Goal: Transaction & Acquisition: Book appointment/travel/reservation

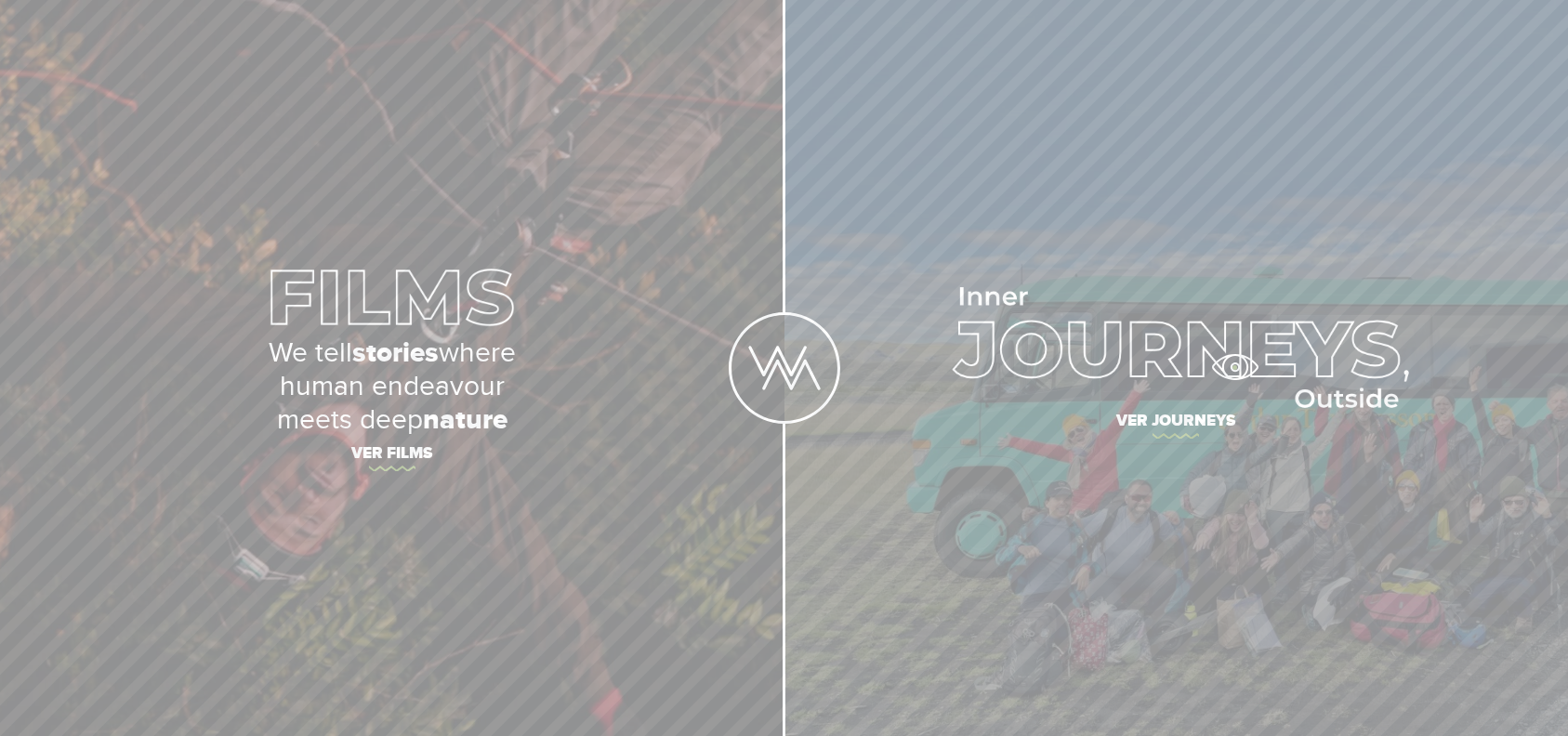
click at [1234, 367] on img at bounding box center [1175, 347] width 466 height 120
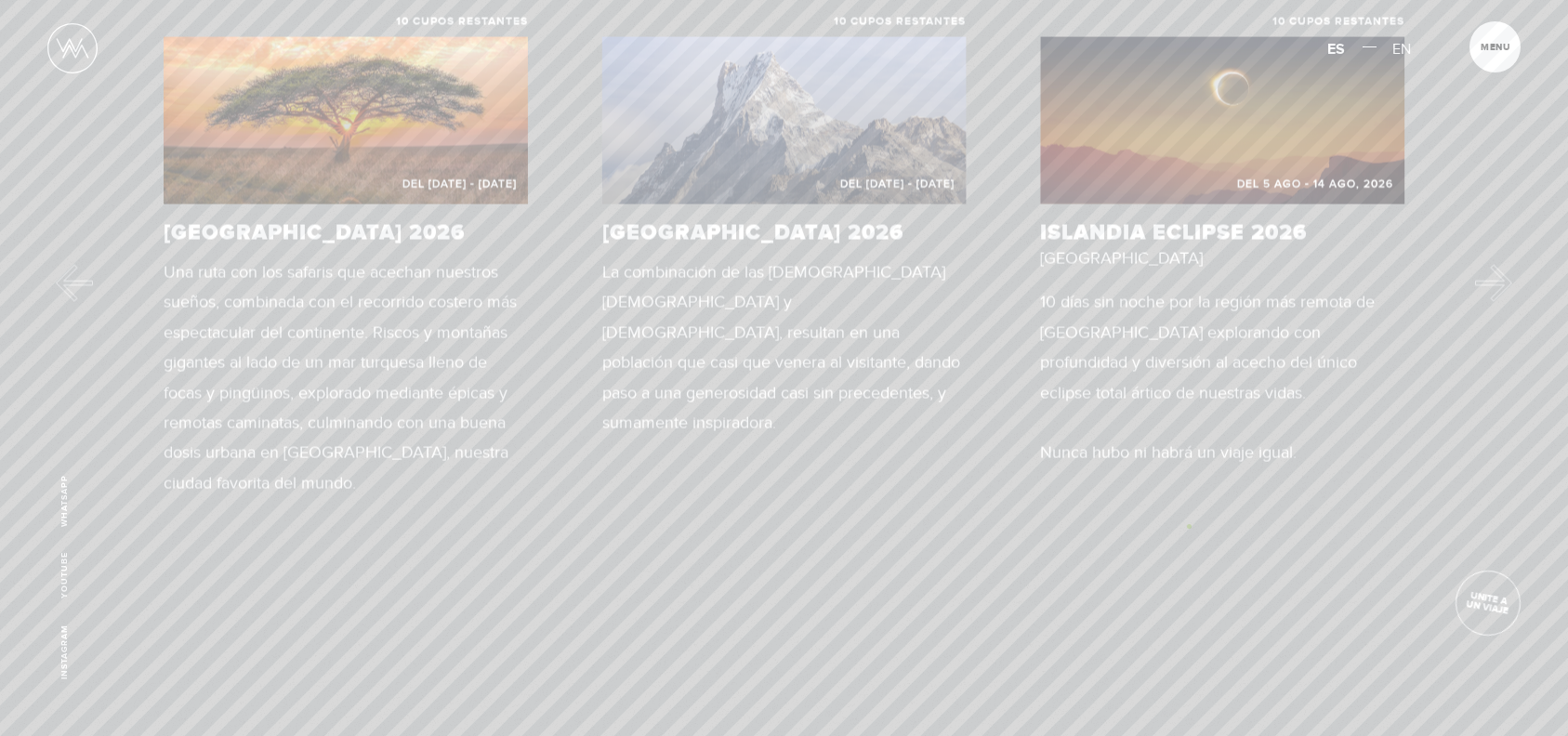
scroll to position [876, 0]
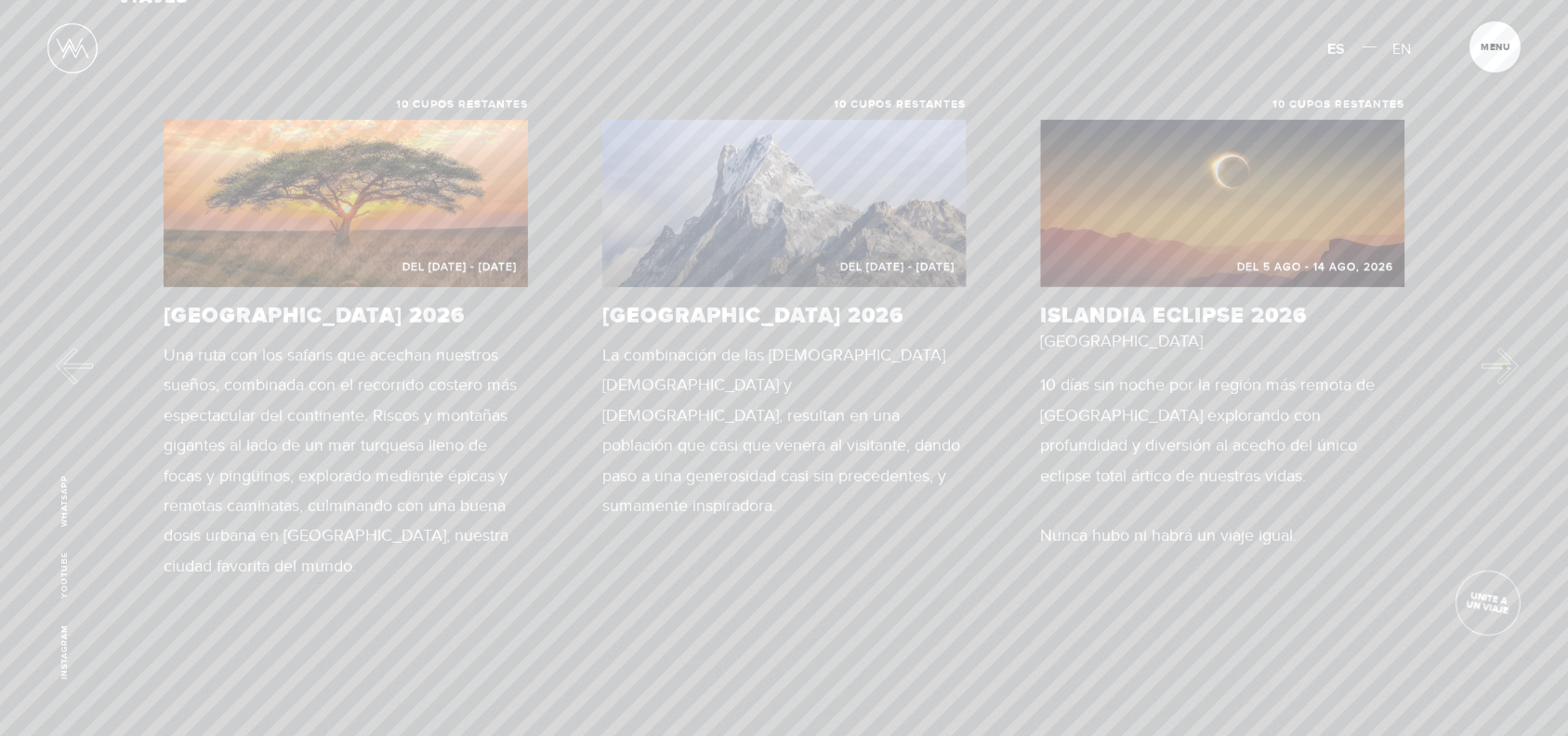
click at [1504, 366] on button "Next" at bounding box center [1499, 365] width 37 height 37
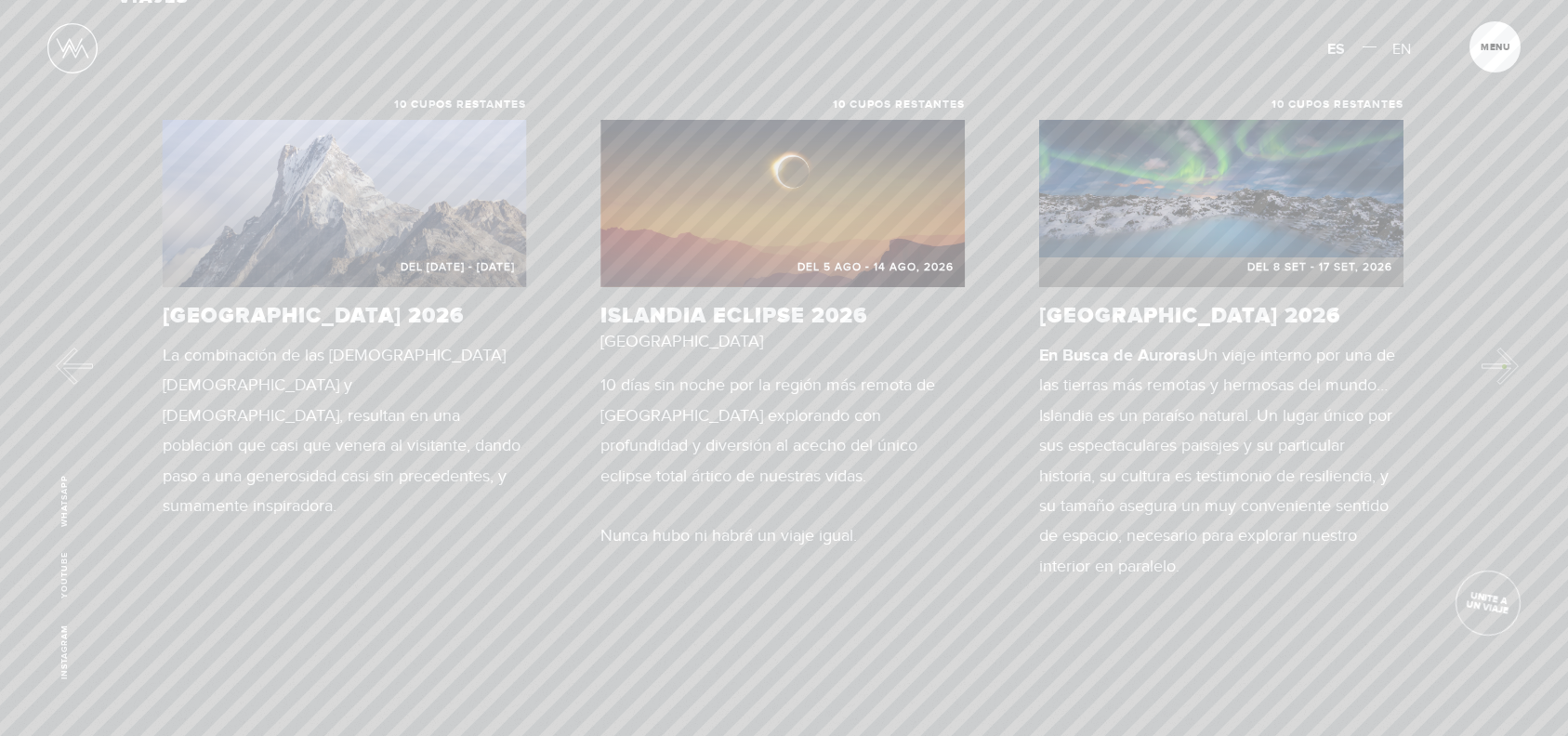
click at [1504, 366] on button "Next" at bounding box center [1499, 365] width 37 height 37
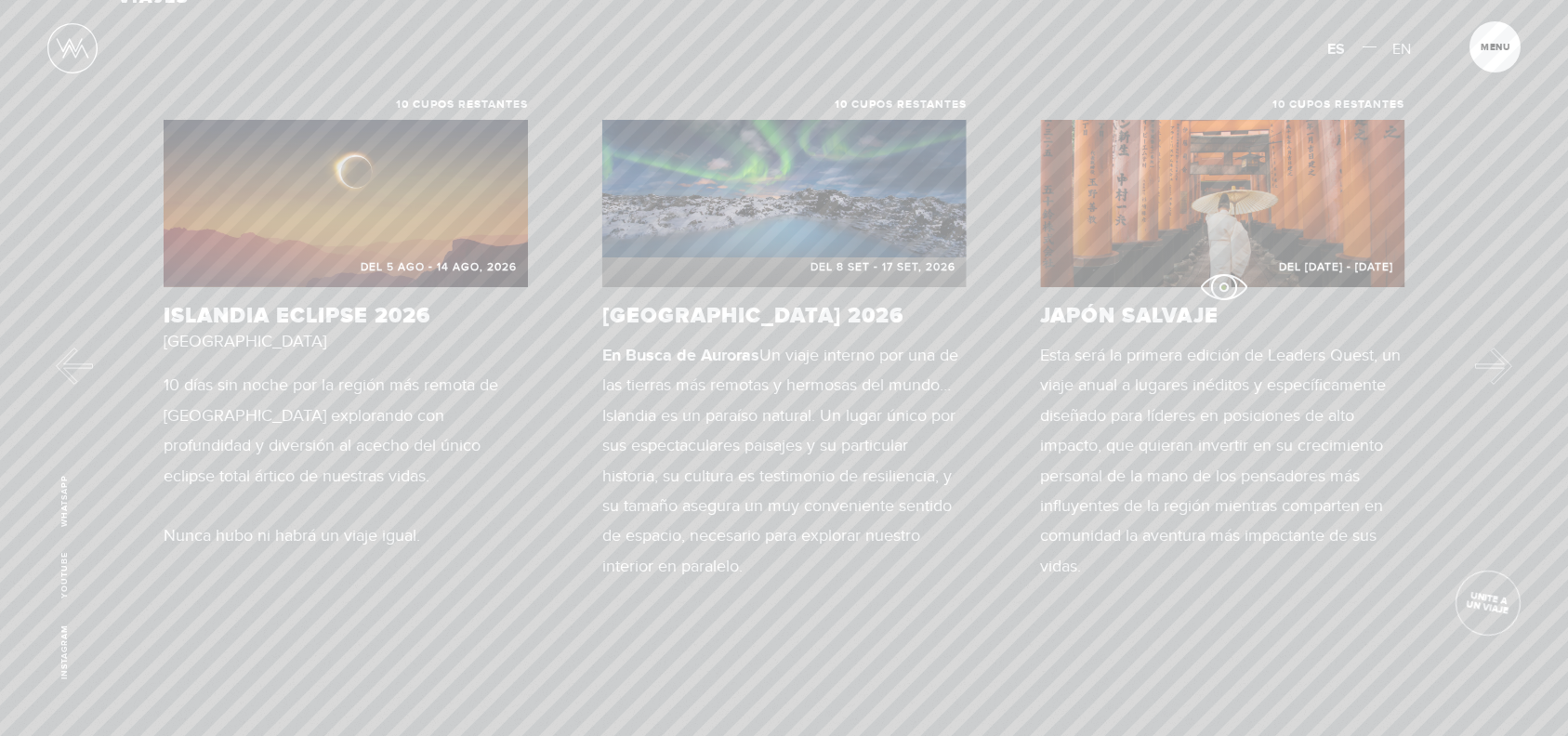
click at [1223, 287] on link "10 cupos restantes Del 15 - 28 OCT, 2026 JAPÓN Salvaje Esta será la primera edi…" at bounding box center [1222, 347] width 364 height 496
